Goal: Task Accomplishment & Management: Use online tool/utility

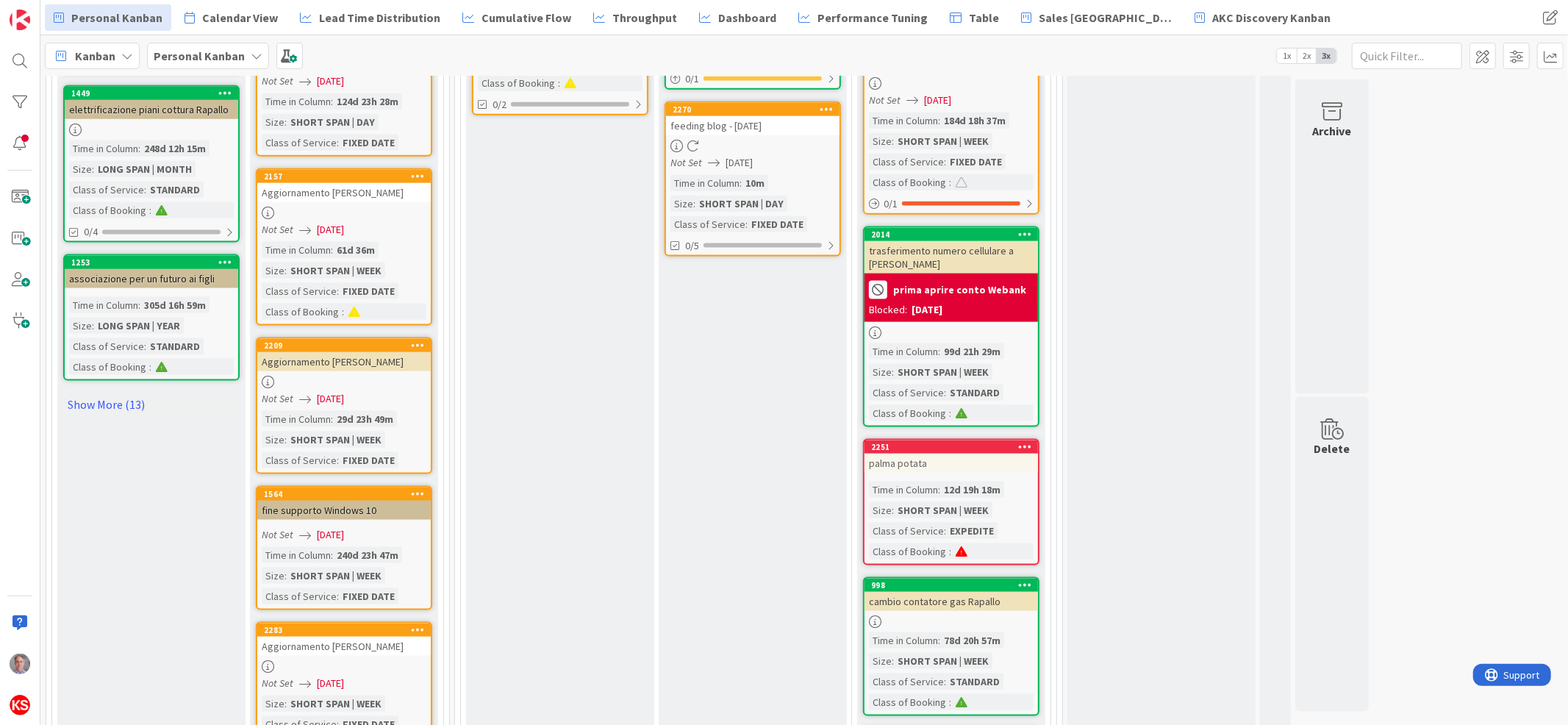
scroll to position [1535, 0]
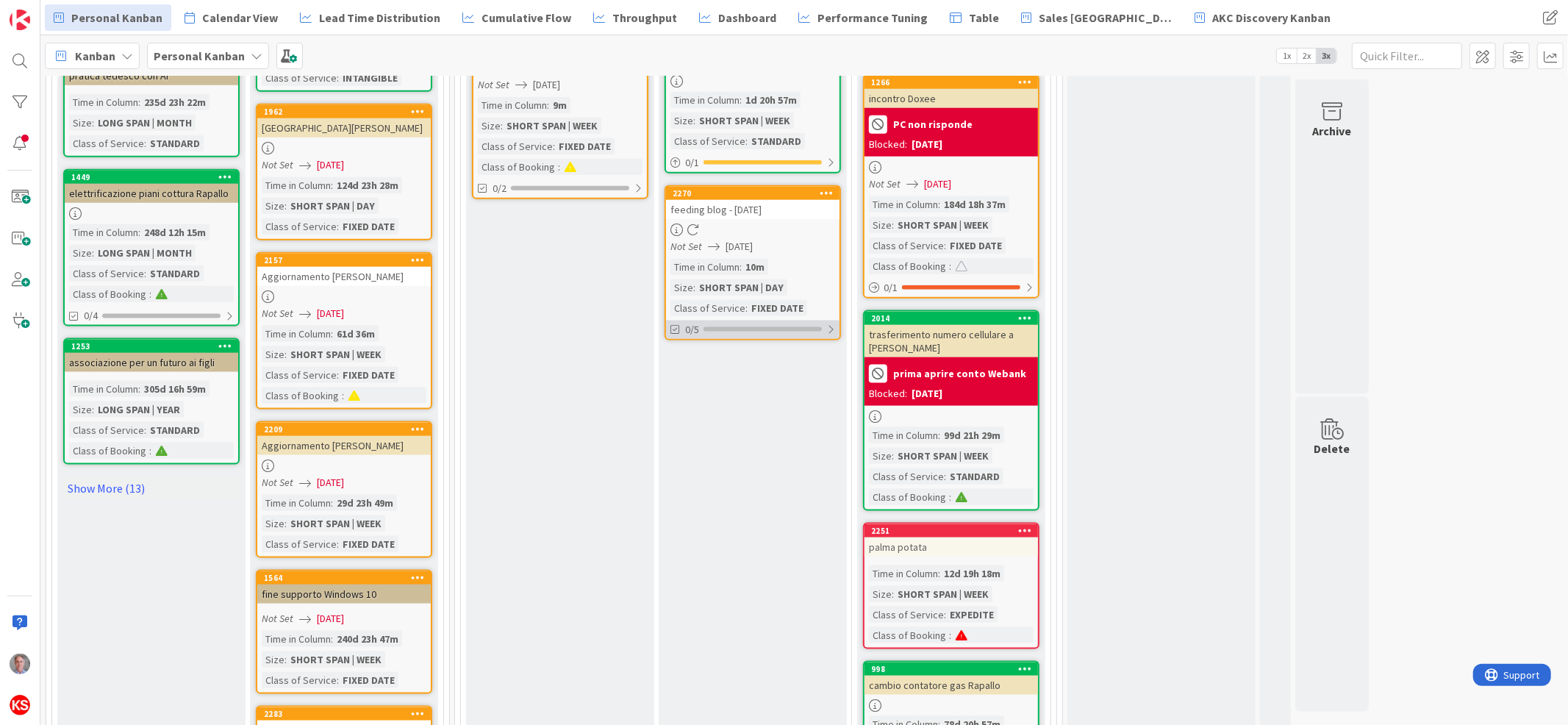
click at [836, 320] on div "0/5" at bounding box center [752, 329] width 173 height 19
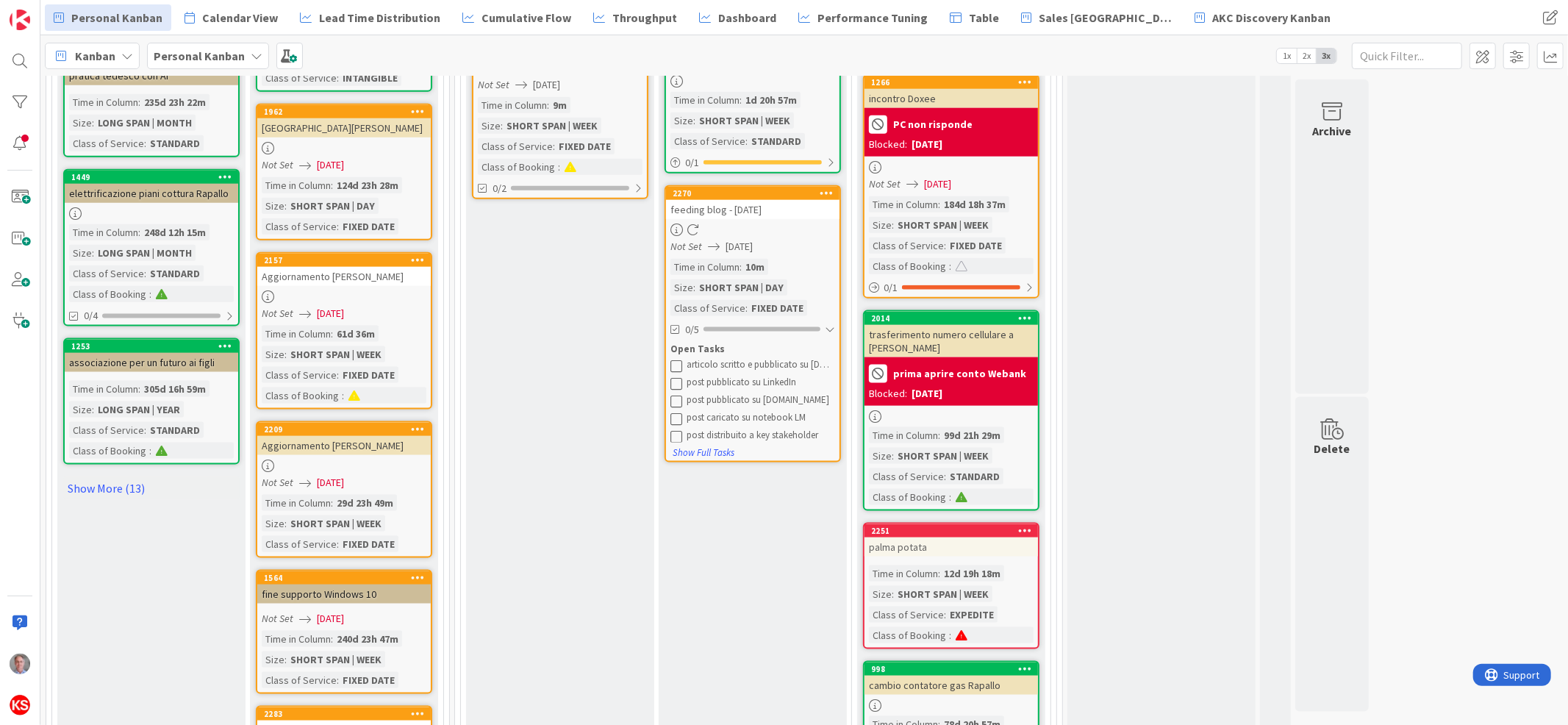
click at [677, 359] on icon at bounding box center [677, 365] width 12 height 12
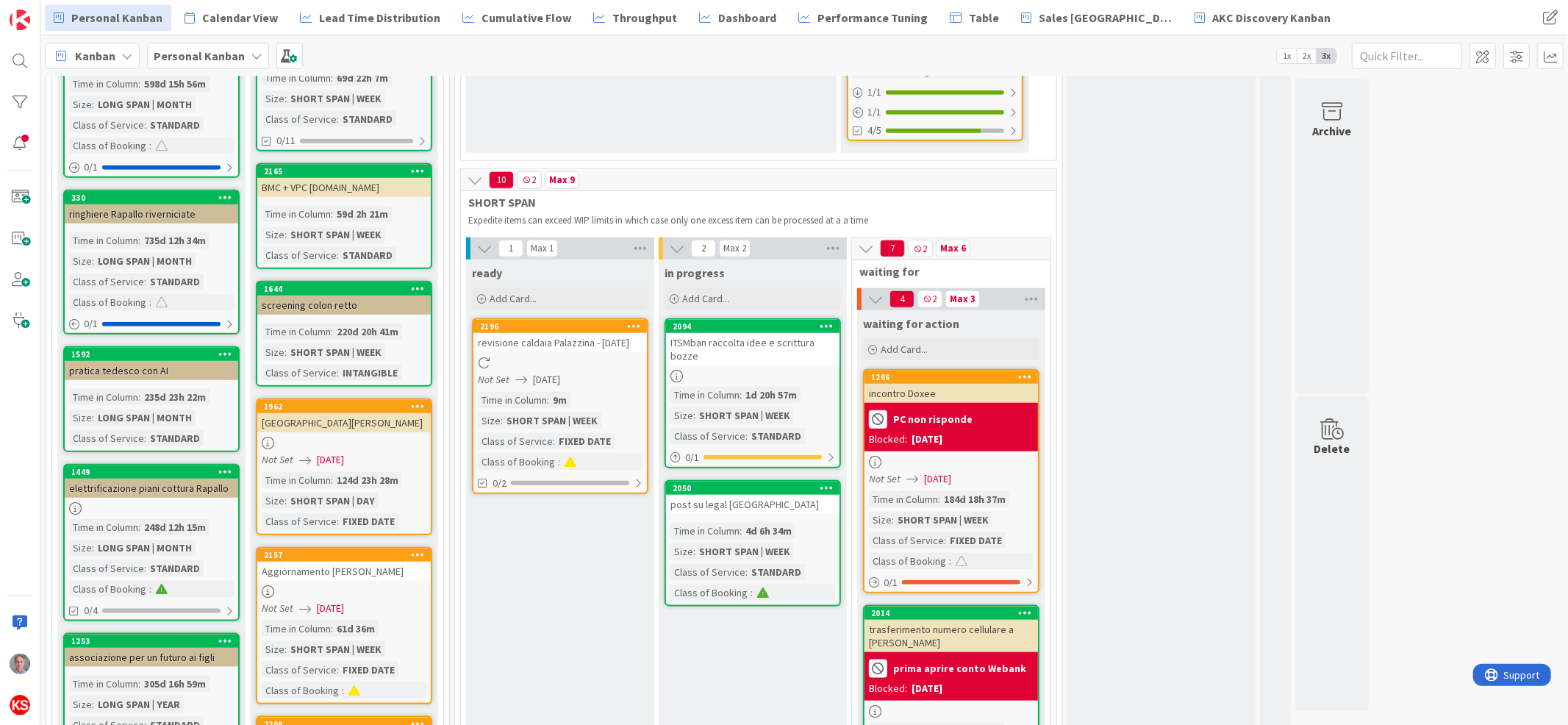
scroll to position [1430, 0]
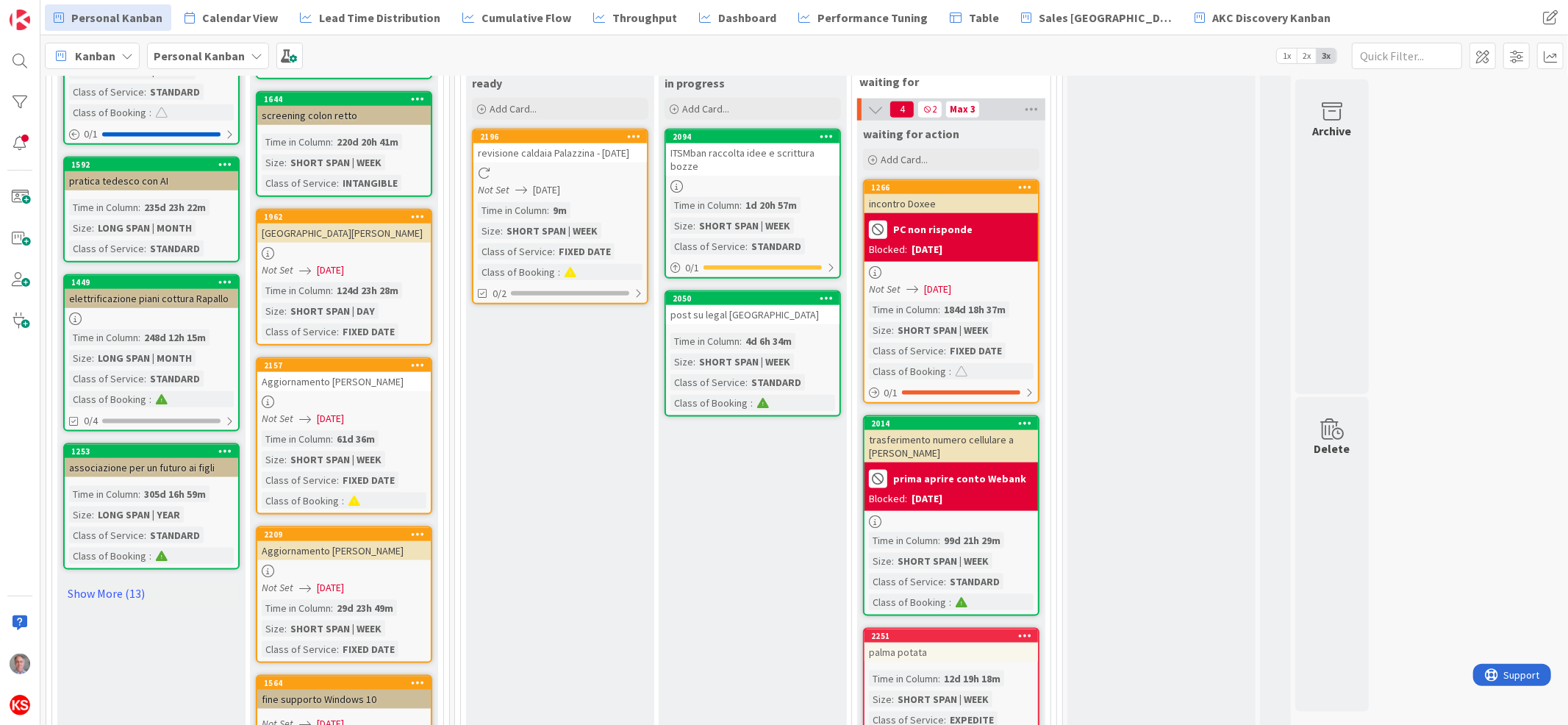
click at [753, 333] on div "4d 6h 34m" at bounding box center [768, 340] width 53 height 16
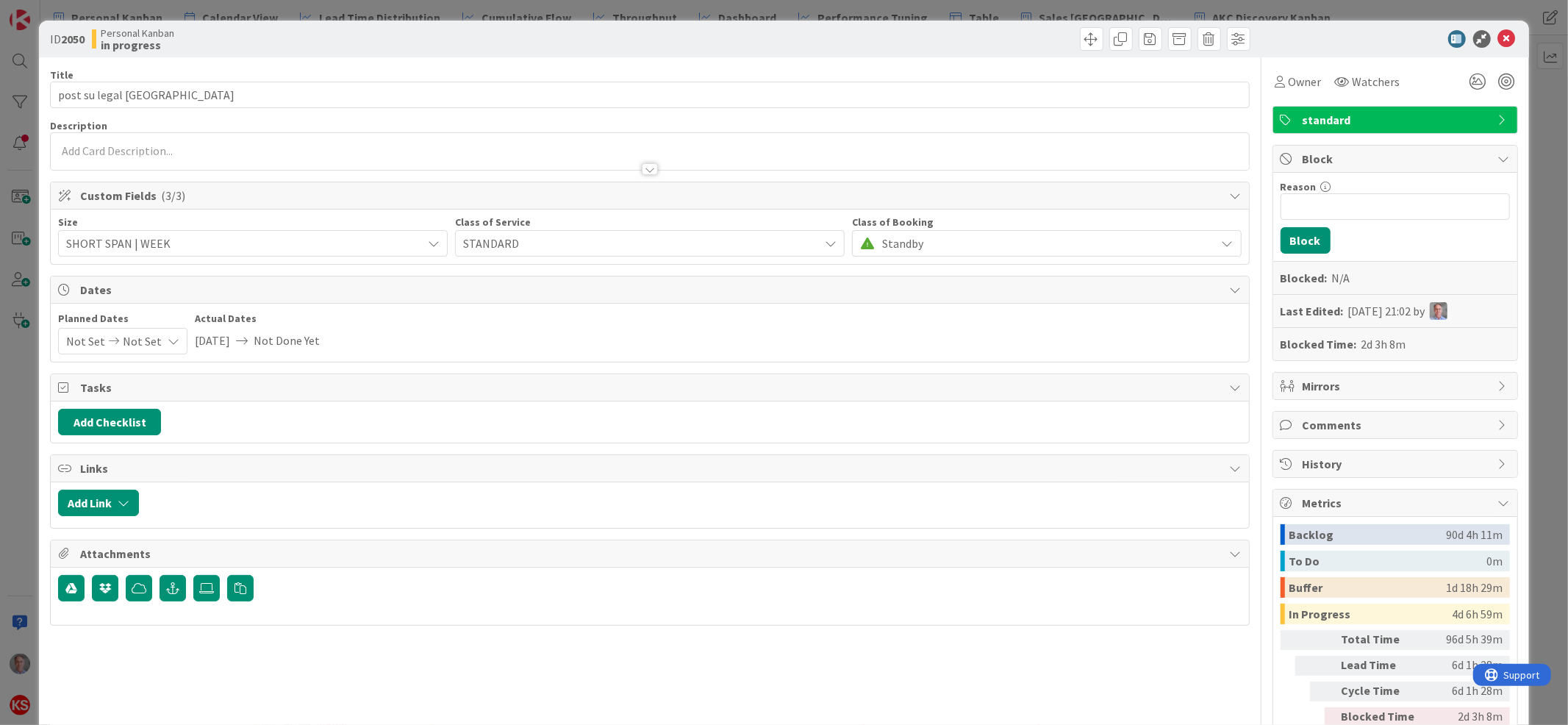
click at [748, 148] on div at bounding box center [649, 151] width 1197 height 37
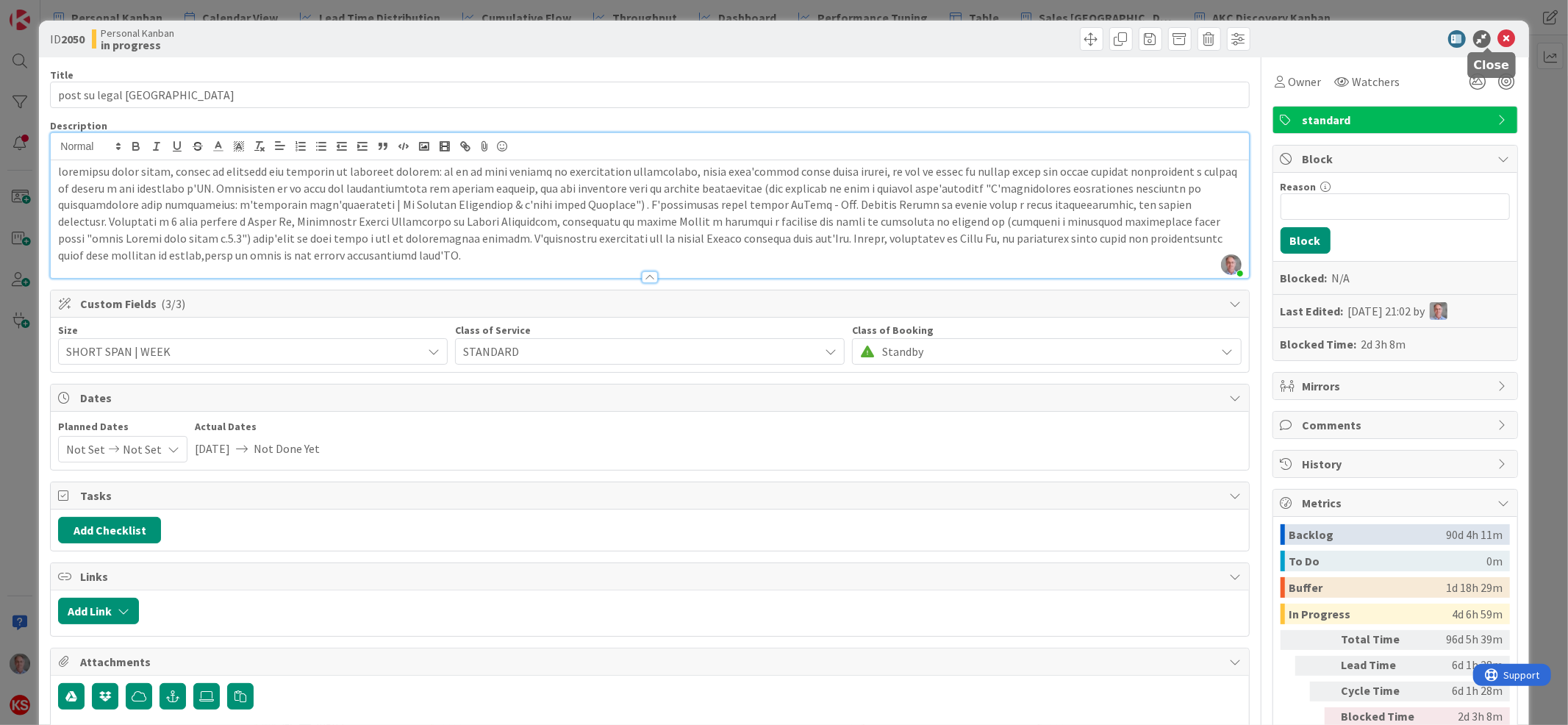
click at [1498, 35] on icon at bounding box center [1507, 38] width 18 height 18
